Goal: Check status: Check status

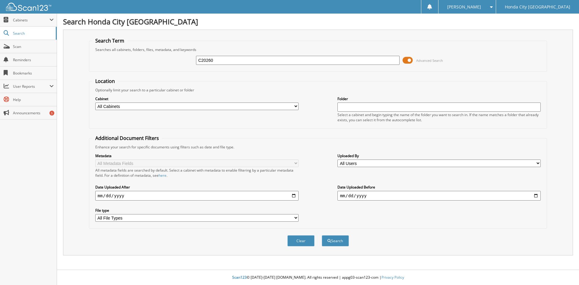
type input "C20260"
click at [322, 235] on button "Search" at bounding box center [335, 240] width 27 height 11
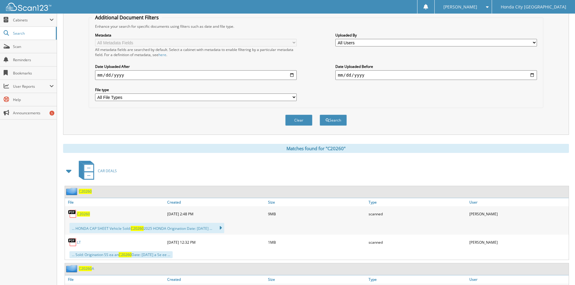
scroll to position [151, 0]
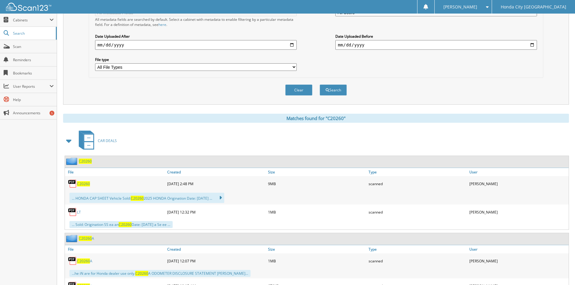
click at [87, 184] on span "C20260" at bounding box center [83, 183] width 13 height 5
click at [80, 183] on span "C20260" at bounding box center [83, 183] width 13 height 5
